Goal: Find specific page/section: Find specific page/section

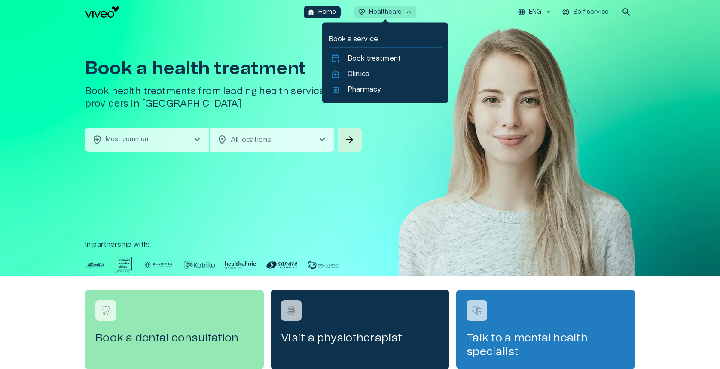
click at [372, 74] on link "home_health Clinics" at bounding box center [386, 74] width 110 height 10
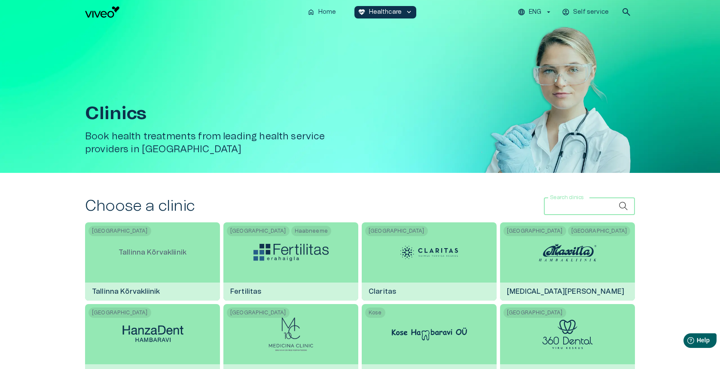
click at [558, 202] on div "Search clinics Search clinics" at bounding box center [589, 206] width 91 height 17
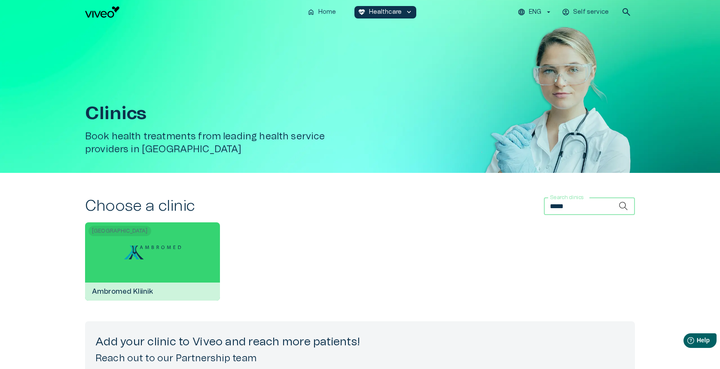
type input "*****"
click at [171, 268] on div at bounding box center [152, 252] width 64 height 60
